Goal: Information Seeking & Learning: Learn about a topic

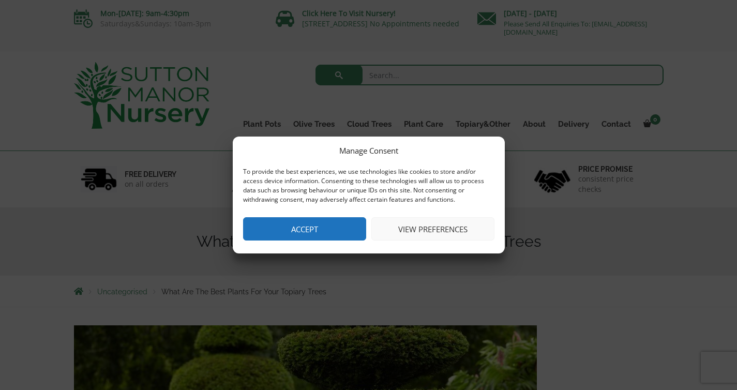
click at [287, 230] on button "Accept" at bounding box center [304, 228] width 123 height 23
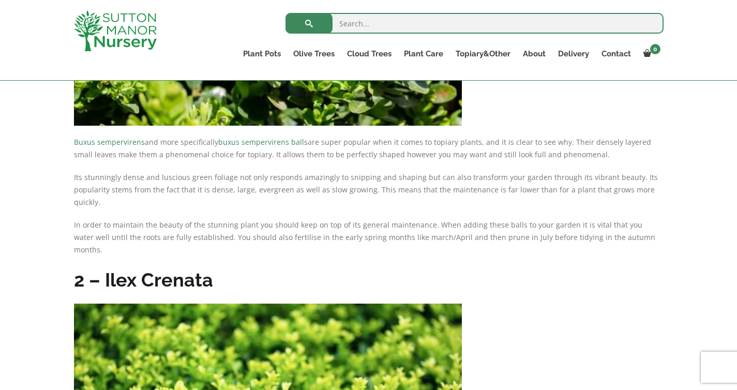
scroll to position [845, 0]
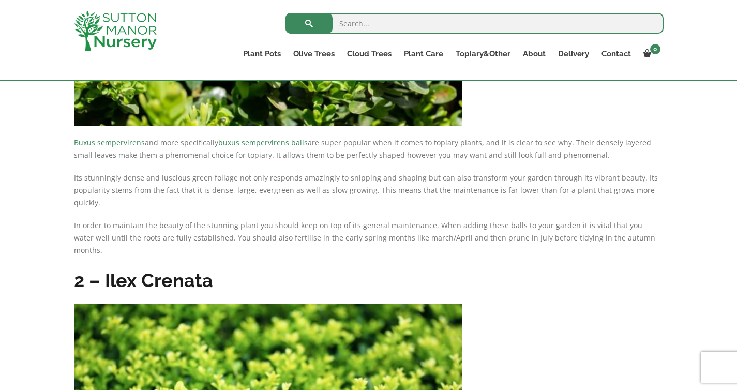
click at [124, 269] on strong "2 – Ilex Crenata" at bounding box center [143, 280] width 139 height 22
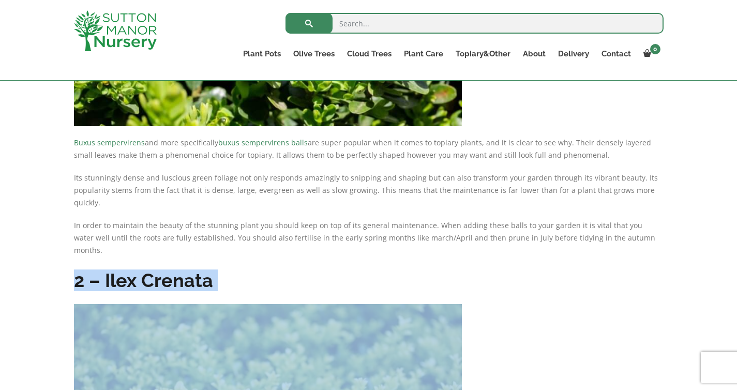
drag, startPoint x: 124, startPoint y: 255, endPoint x: 155, endPoint y: 255, distance: 31.0
click at [155, 269] on strong "2 – Ilex Crenata" at bounding box center [143, 280] width 139 height 22
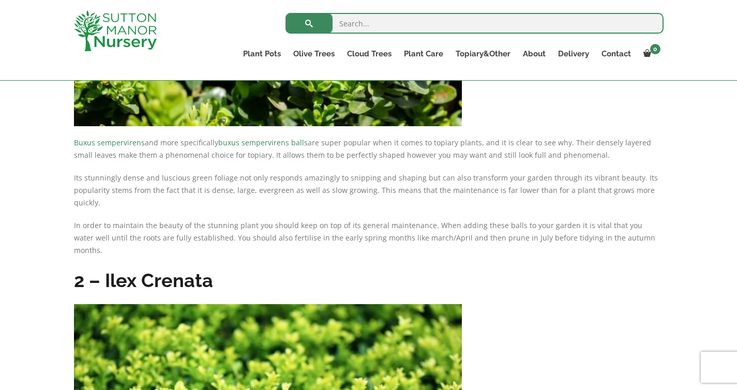
click at [123, 269] on strong "2 – Ilex Crenata" at bounding box center [143, 280] width 139 height 22
drag, startPoint x: 123, startPoint y: 255, endPoint x: 163, endPoint y: 254, distance: 40.9
click at [163, 269] on strong "2 – Ilex Crenata" at bounding box center [143, 280] width 139 height 22
